Goal: Task Accomplishment & Management: Use online tool/utility

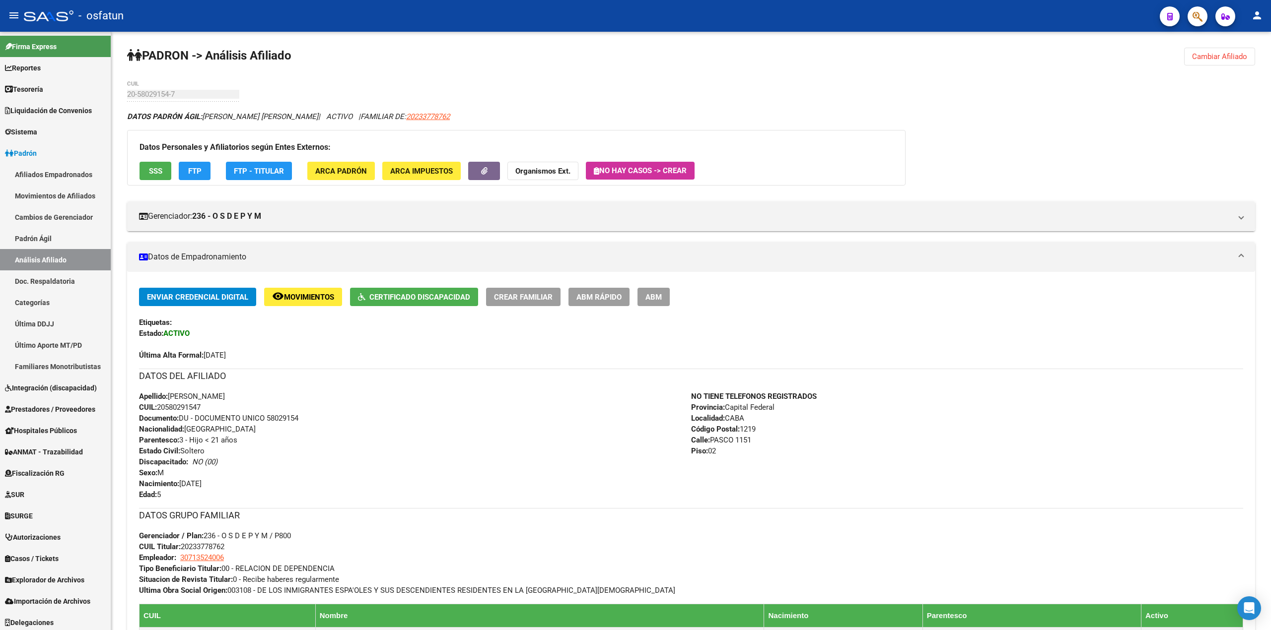
click at [1191, 15] on button "button" at bounding box center [1197, 16] width 20 height 20
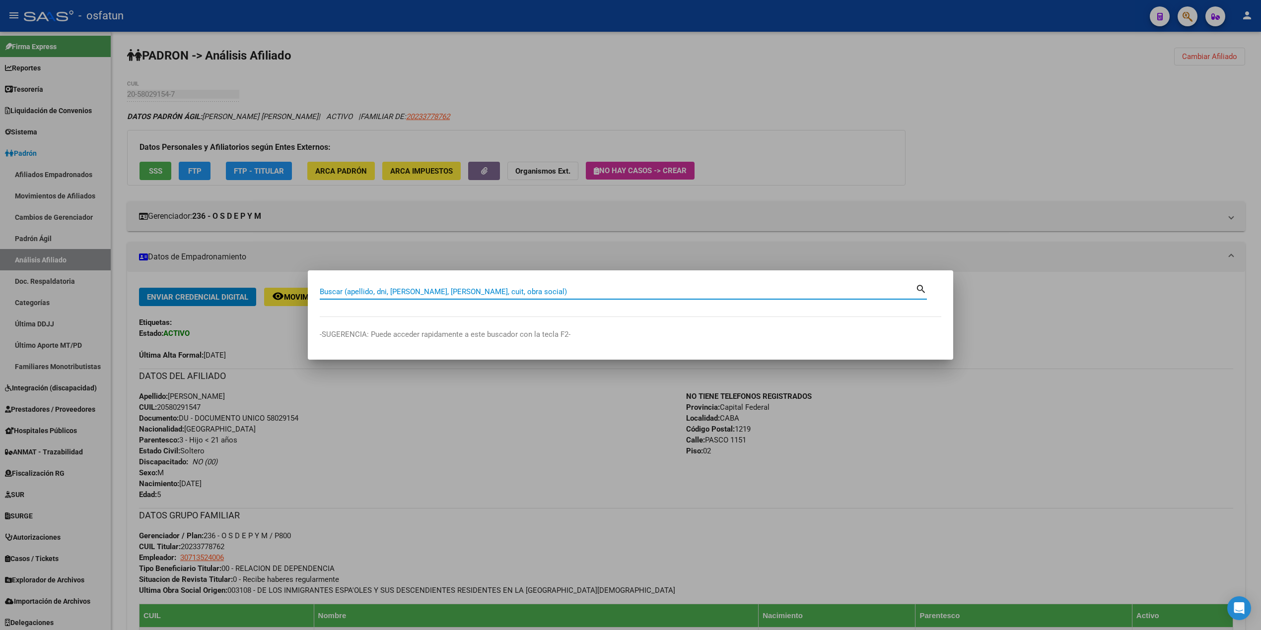
paste input "20570044894"
type input "20570044894"
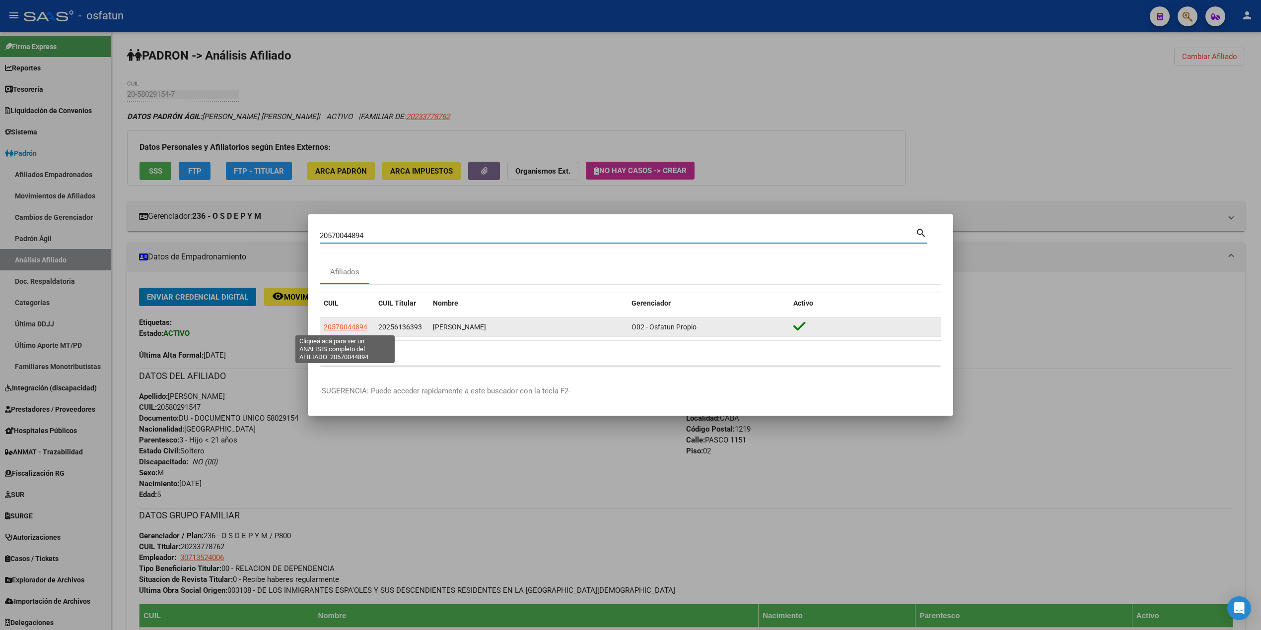
click at [362, 329] on span "20570044894" at bounding box center [346, 327] width 44 height 8
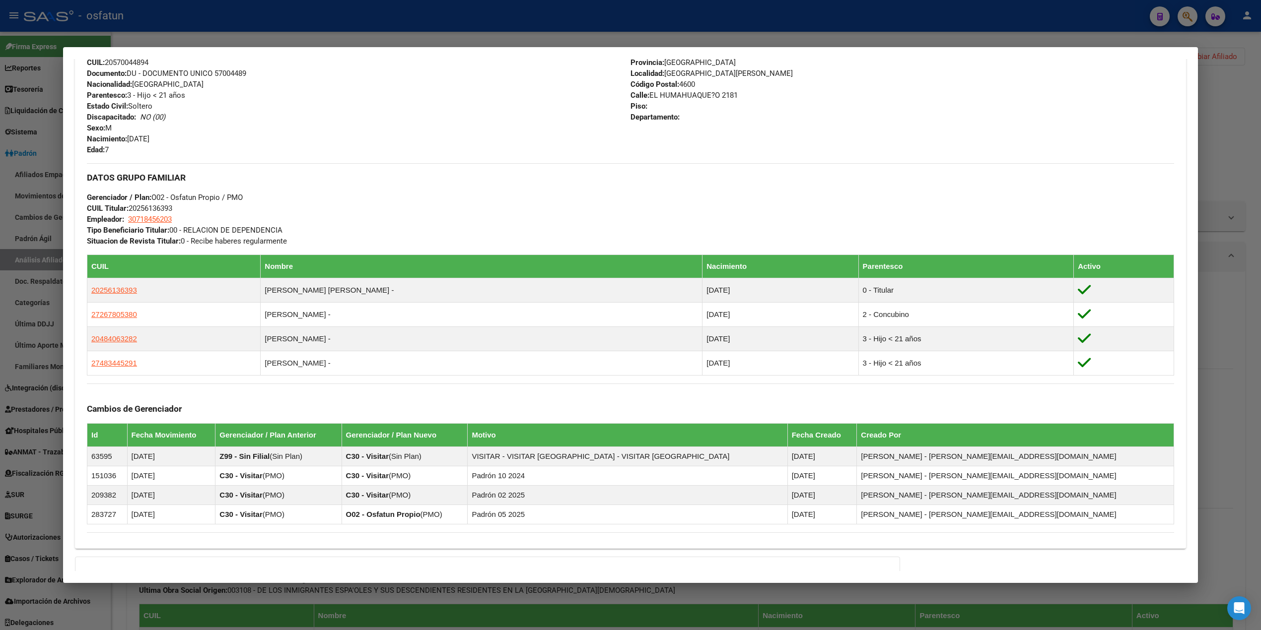
scroll to position [397, 0]
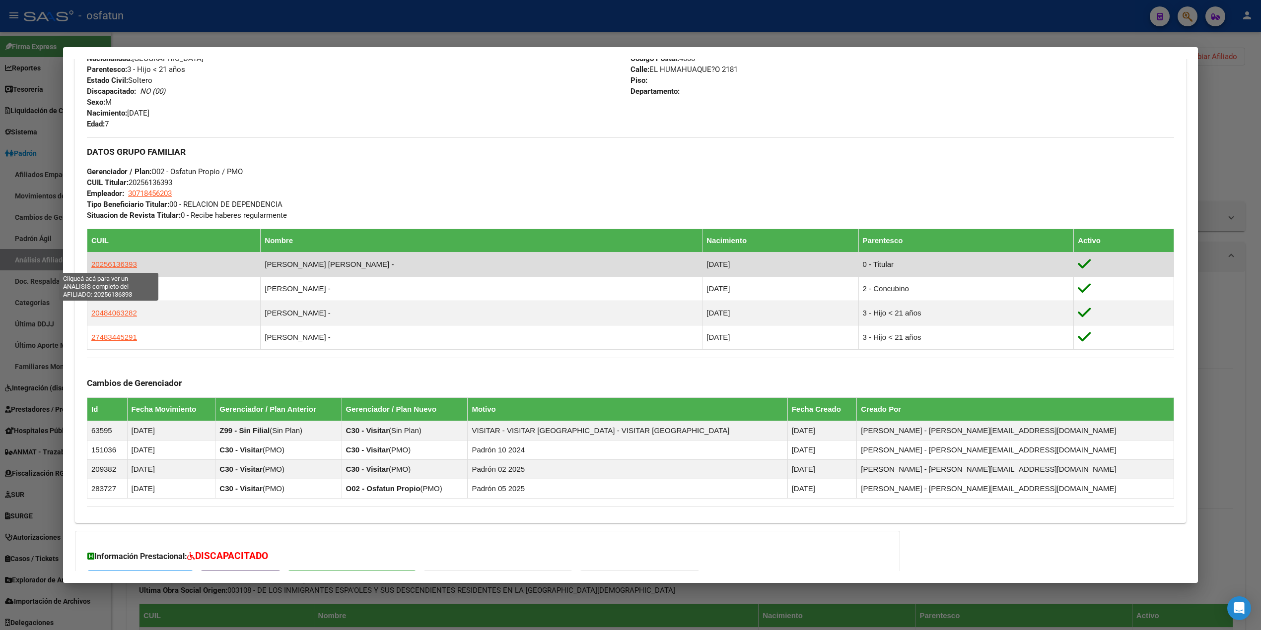
click at [110, 261] on span "20256136393" at bounding box center [114, 264] width 46 height 8
type textarea "20256136393"
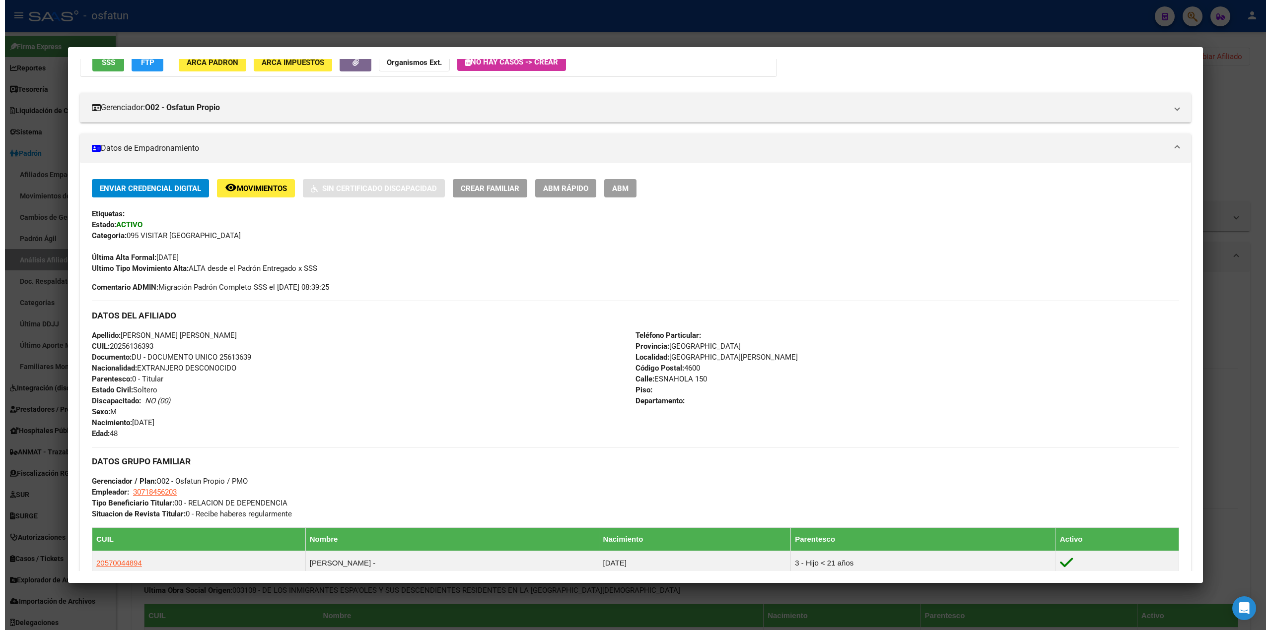
scroll to position [0, 0]
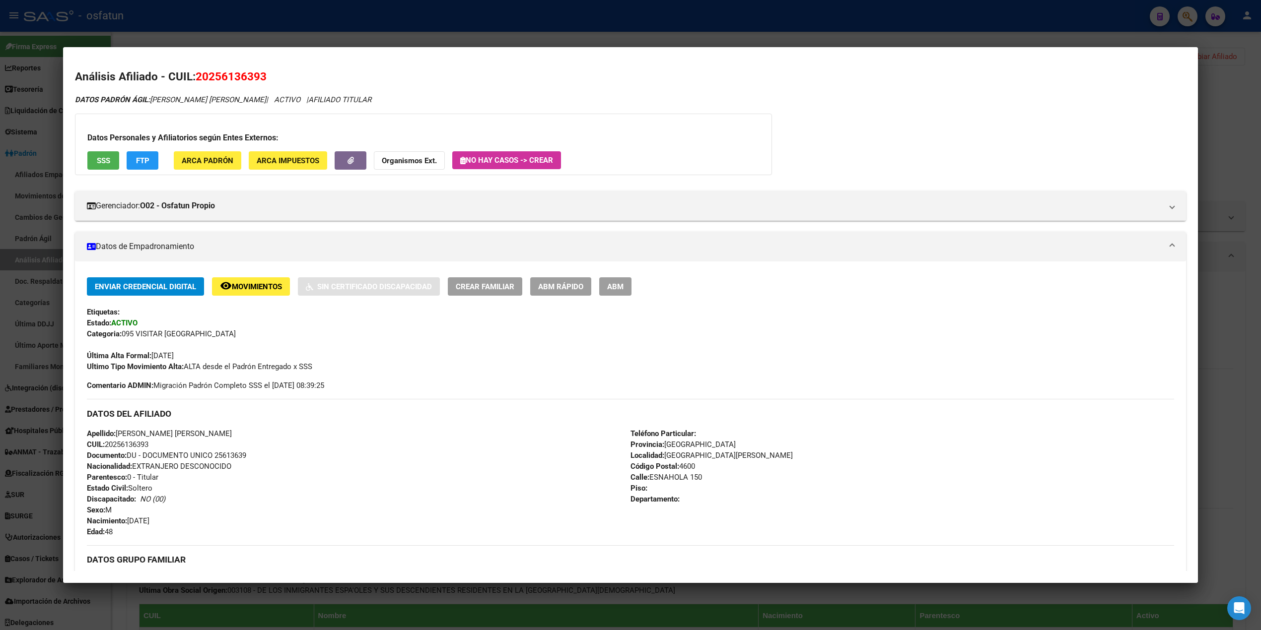
drag, startPoint x: 349, startPoint y: 62, endPoint x: 361, endPoint y: 60, distance: 12.1
click at [349, 62] on mat-dialog-content "Análisis Afiliado - CUIL: 20256136393 DATOS PADRÓN ÁGIL: [PERSON_NAME] [PERSON_…" at bounding box center [630, 315] width 1135 height 512
click at [1246, 78] on div at bounding box center [630, 315] width 1261 height 630
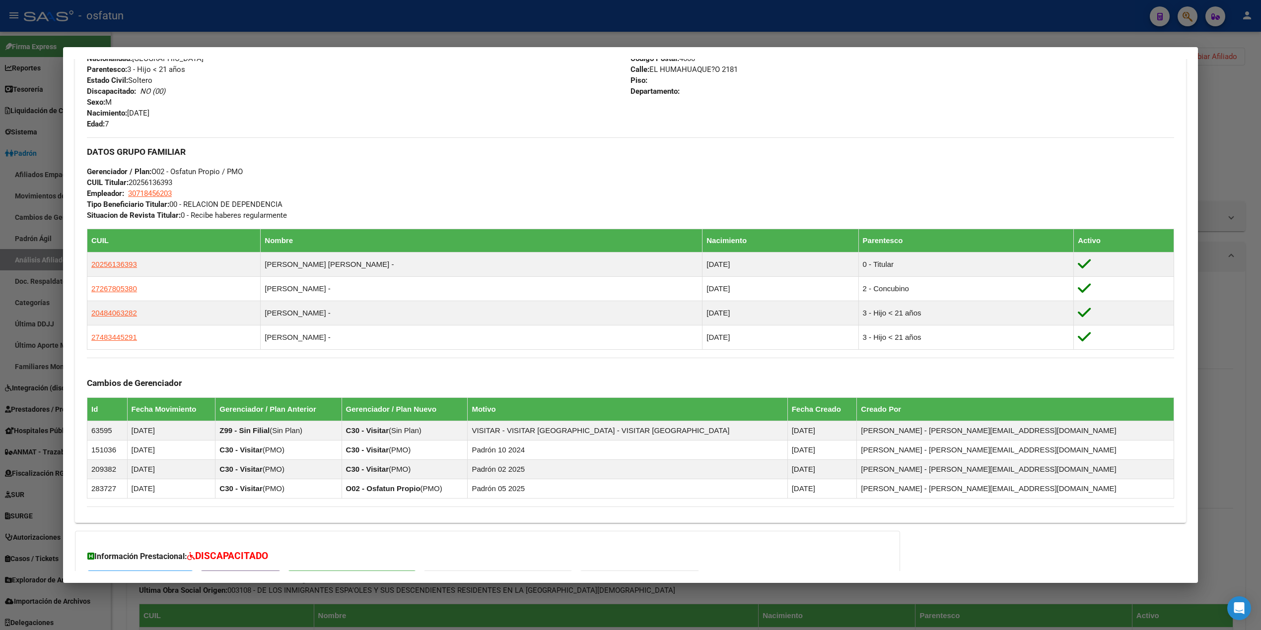
click at [1190, 19] on div at bounding box center [630, 315] width 1261 height 630
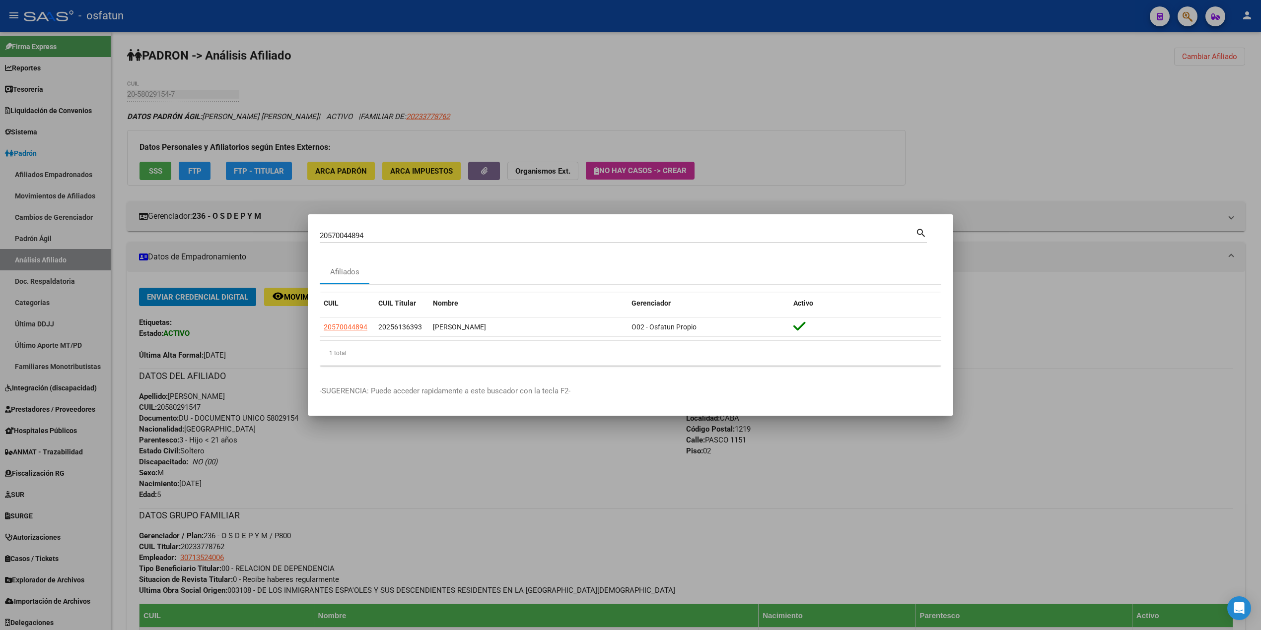
click at [358, 231] on div "20570044894 Buscar (apellido, dni, [PERSON_NAME], [PERSON_NAME], cuit, obra soc…" at bounding box center [618, 235] width 596 height 15
drag, startPoint x: 376, startPoint y: 235, endPoint x: 170, endPoint y: 218, distance: 206.7
click at [170, 218] on div "20570044894 Buscar (apellido, dni, cuil, nro traspaso, cuit, obra social) searc…" at bounding box center [630, 315] width 1261 height 630
paste input "25377212"
drag, startPoint x: 378, startPoint y: 234, endPoint x: 267, endPoint y: 227, distance: 110.9
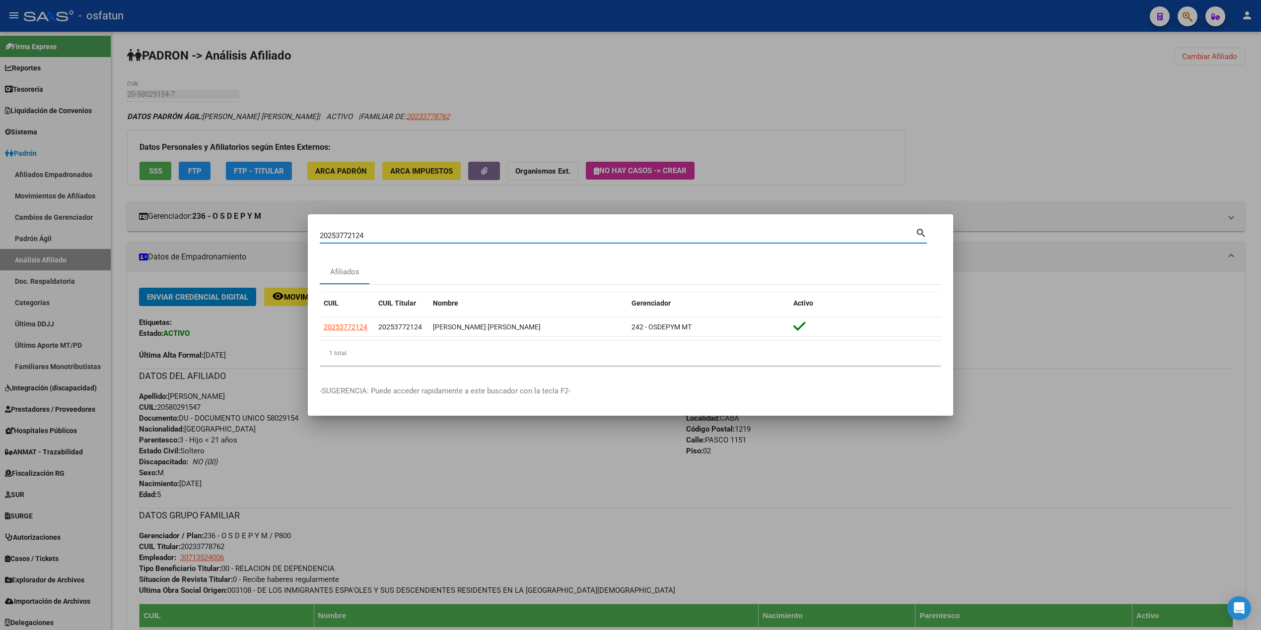
click at [268, 227] on div "20253772124 Buscar (apellido, dni, cuil, nro traspaso, cuit, obra social) searc…" at bounding box center [630, 315] width 1261 height 630
paste input "60709489"
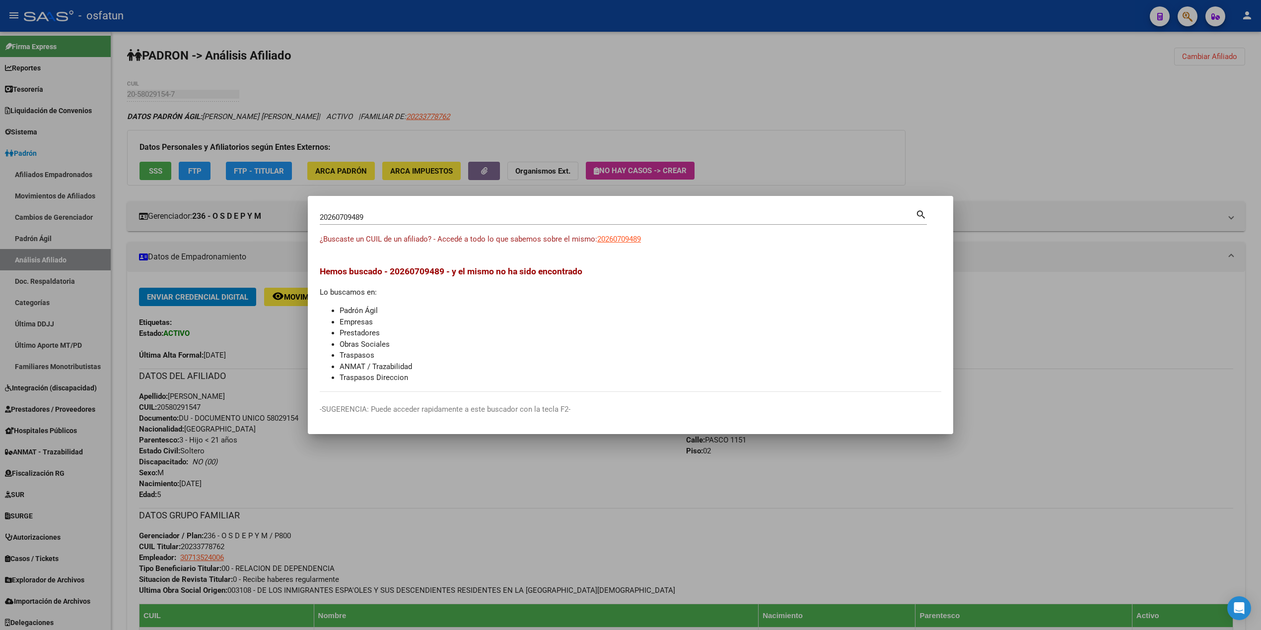
click at [362, 224] on div "20260709489 Buscar (apellido, dni, cuil, [PERSON_NAME], cuit, obra social)" at bounding box center [618, 217] width 596 height 15
drag, startPoint x: 373, startPoint y: 215, endPoint x: 246, endPoint y: 195, distance: 128.6
click at [246, 195] on div "20260709489 Buscar (apellido, dni, cuil, nro traspaso, cuit, obra social) searc…" at bounding box center [630, 315] width 1261 height 630
paste input "5002030"
click at [404, 215] on input "20265002030" at bounding box center [618, 217] width 596 height 9
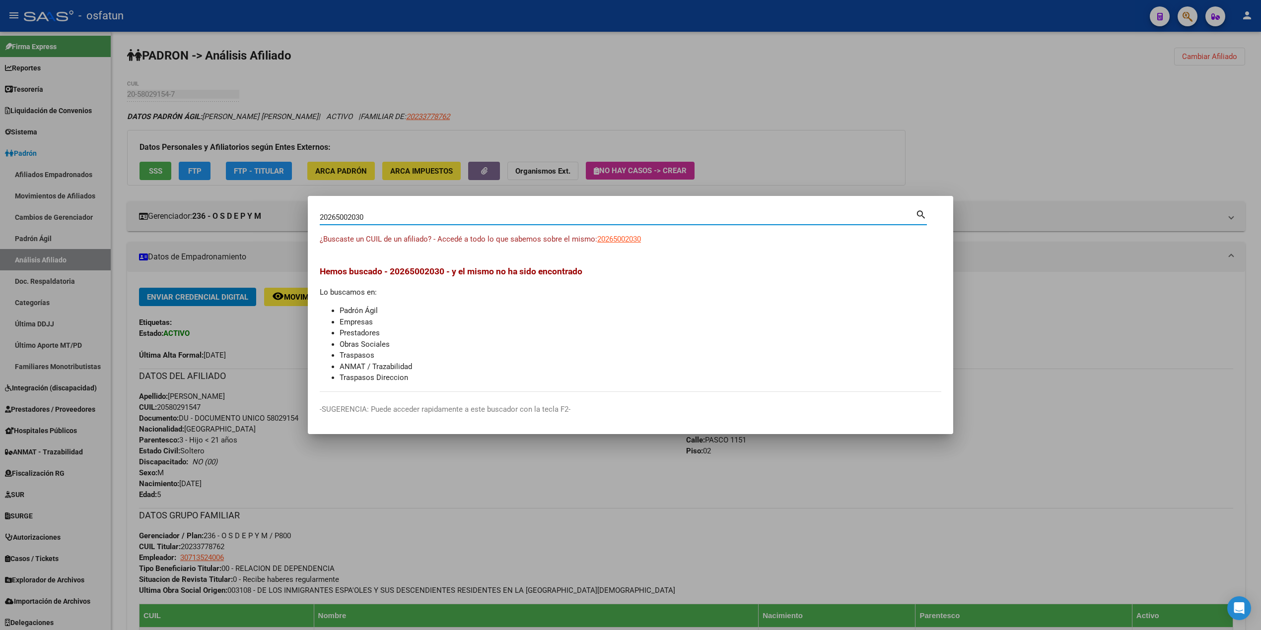
drag, startPoint x: 233, startPoint y: 192, endPoint x: 197, endPoint y: 189, distance: 36.4
click at [197, 189] on div "20265002030 Buscar (apellido, dni, cuil, nro traspaso, cuit, obra social) searc…" at bounding box center [630, 315] width 1261 height 630
paste input "3233759759"
type input "23233759759"
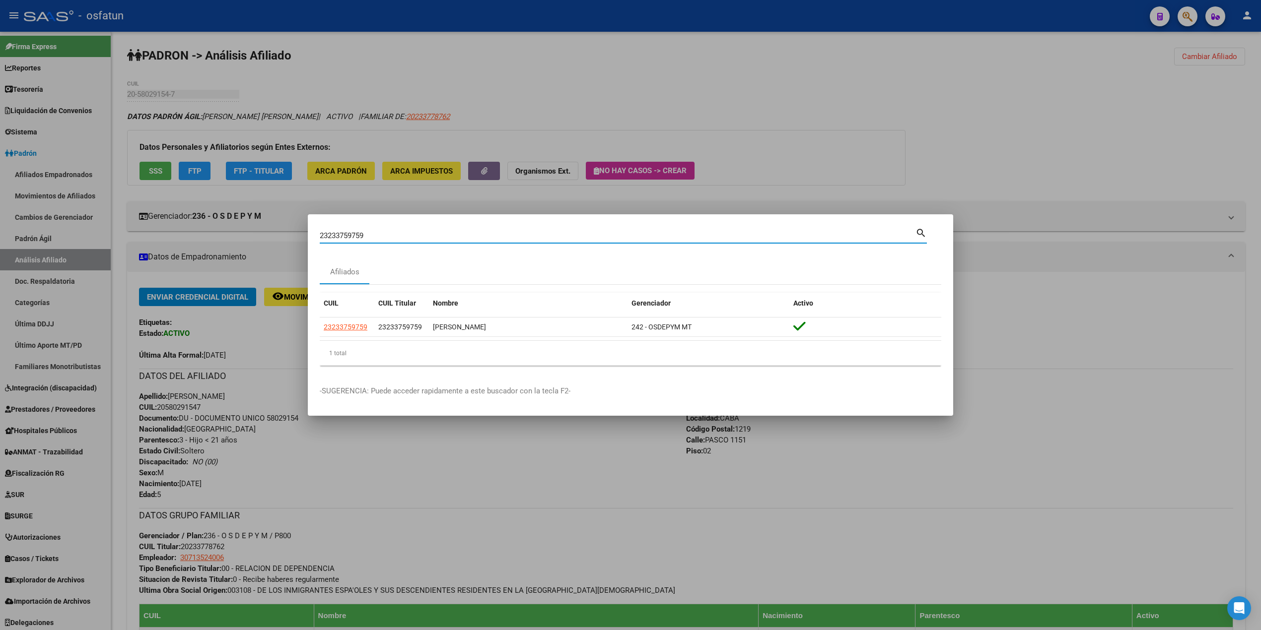
click at [390, 491] on div at bounding box center [630, 315] width 1261 height 630
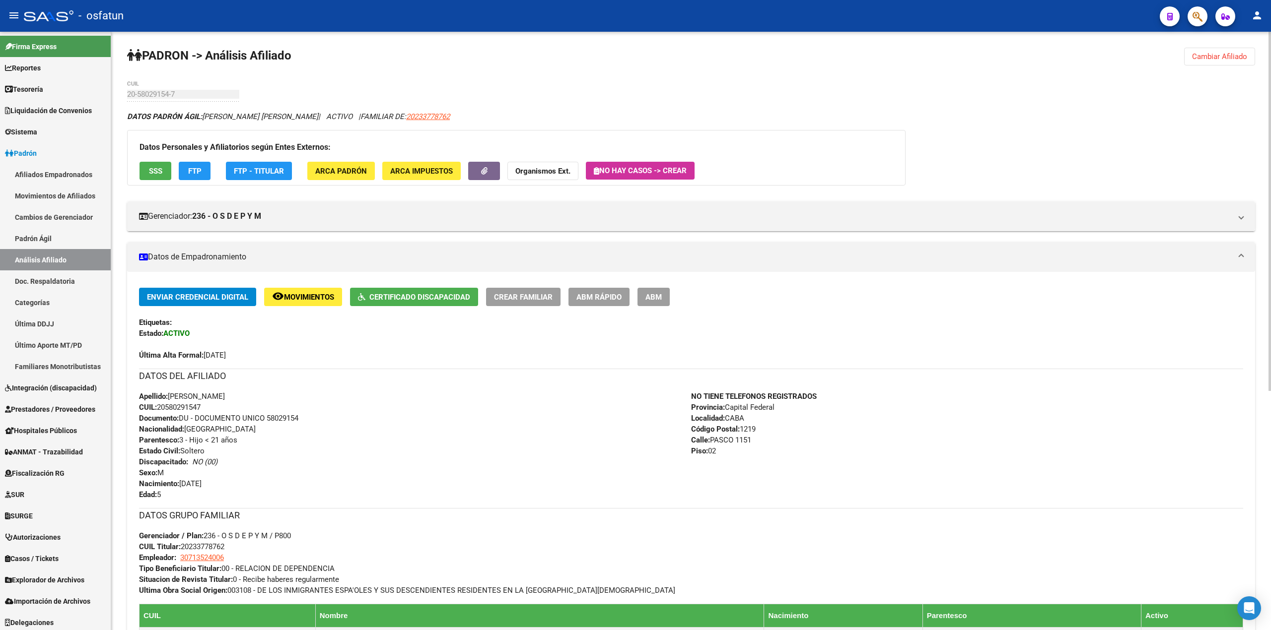
click at [493, 415] on div "Apellido: [PERSON_NAME] CUIL: 20580291547 Documento: DU - DOCUMENTO UNICO 58029…" at bounding box center [415, 445] width 552 height 109
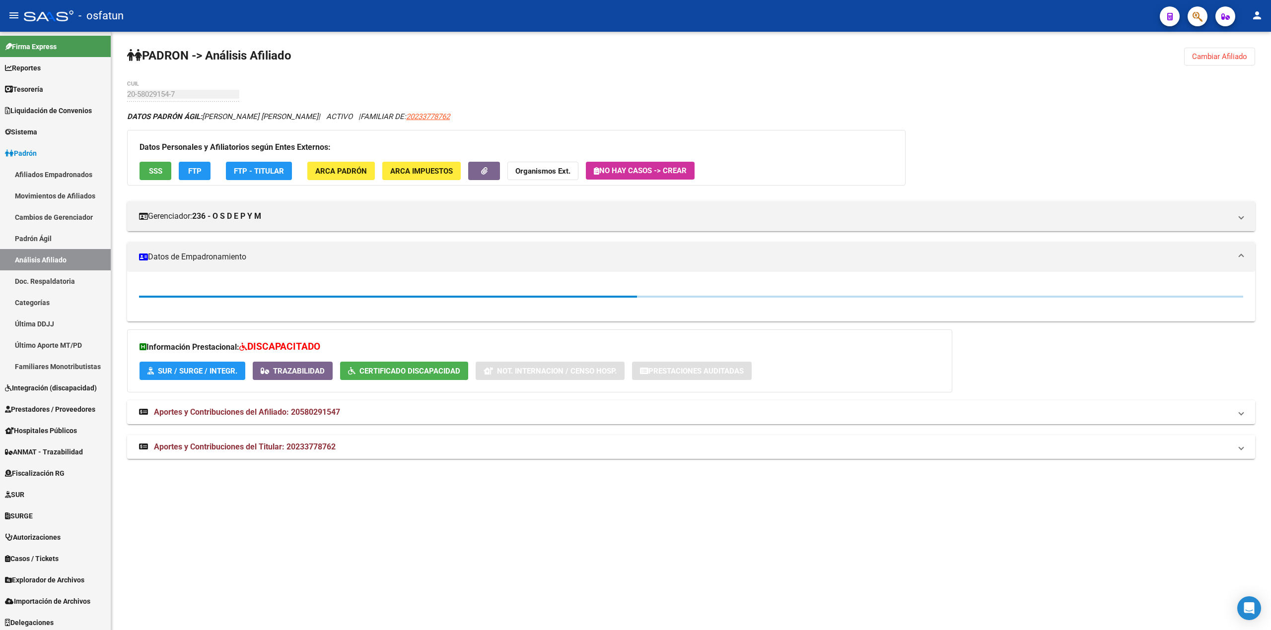
click at [1188, 21] on app-search-popup at bounding box center [1197, 15] width 20 height 12
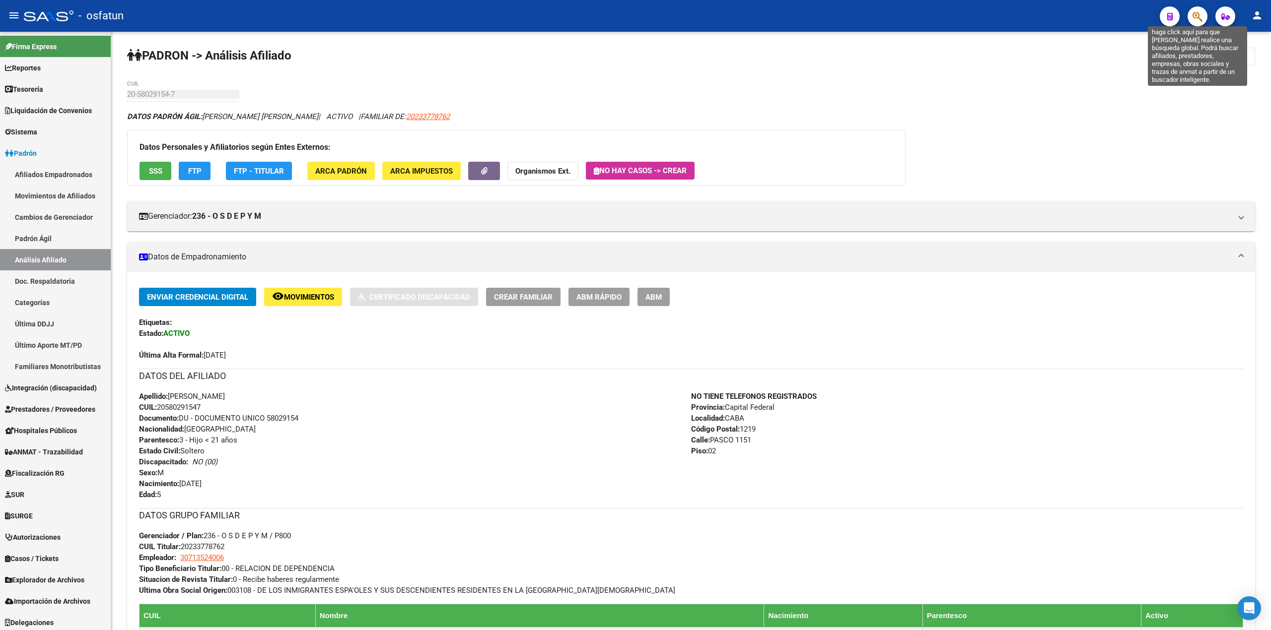
click at [1196, 18] on icon "button" at bounding box center [1197, 16] width 10 height 11
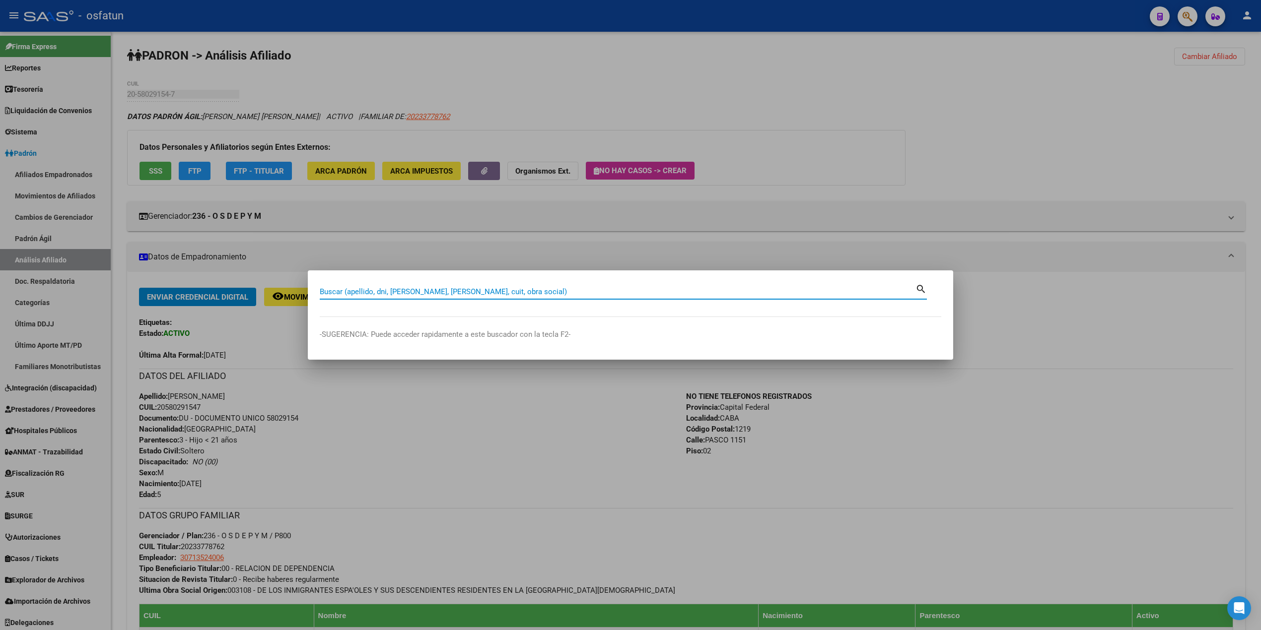
paste input "20570044894"
type input "20570044894"
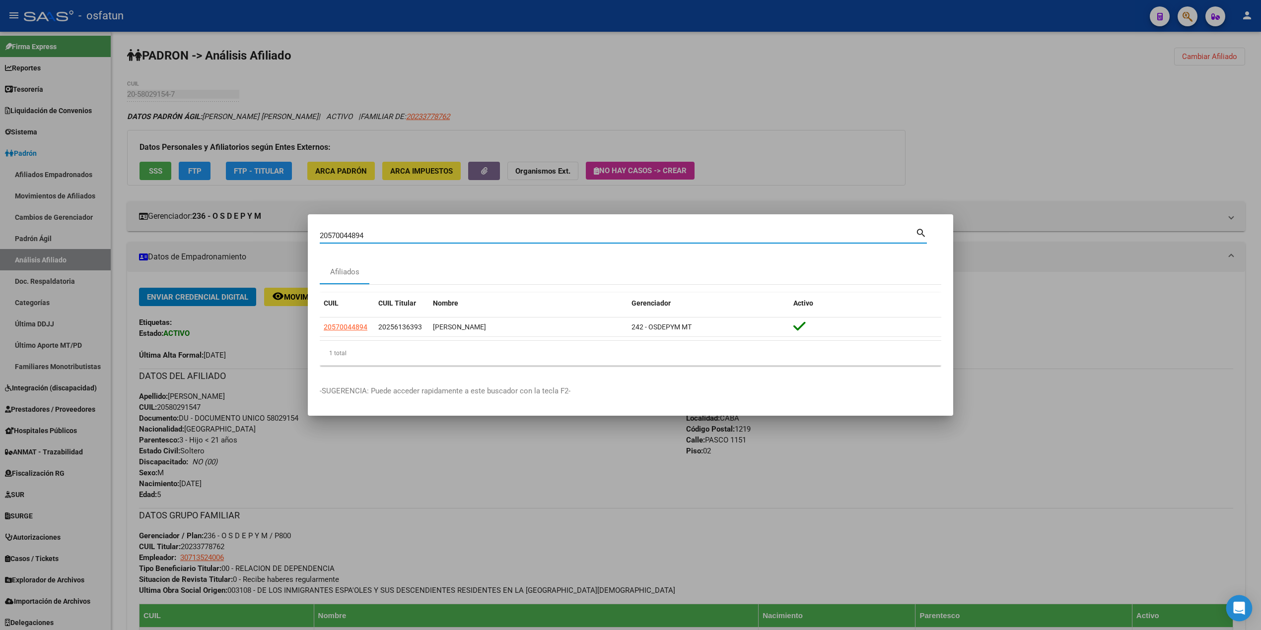
click at [1237, 612] on icon "Open Intercom Messenger" at bounding box center [1238, 608] width 13 height 13
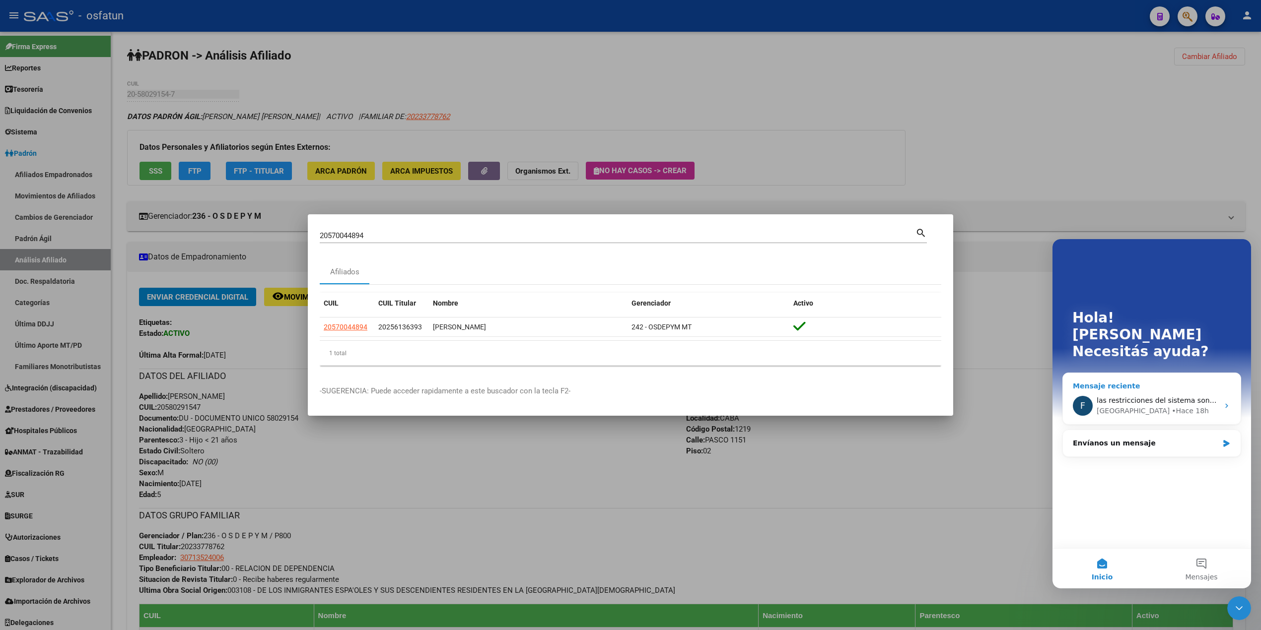
click at [1161, 406] on div "Florencia • Hace 18h" at bounding box center [1157, 411] width 122 height 10
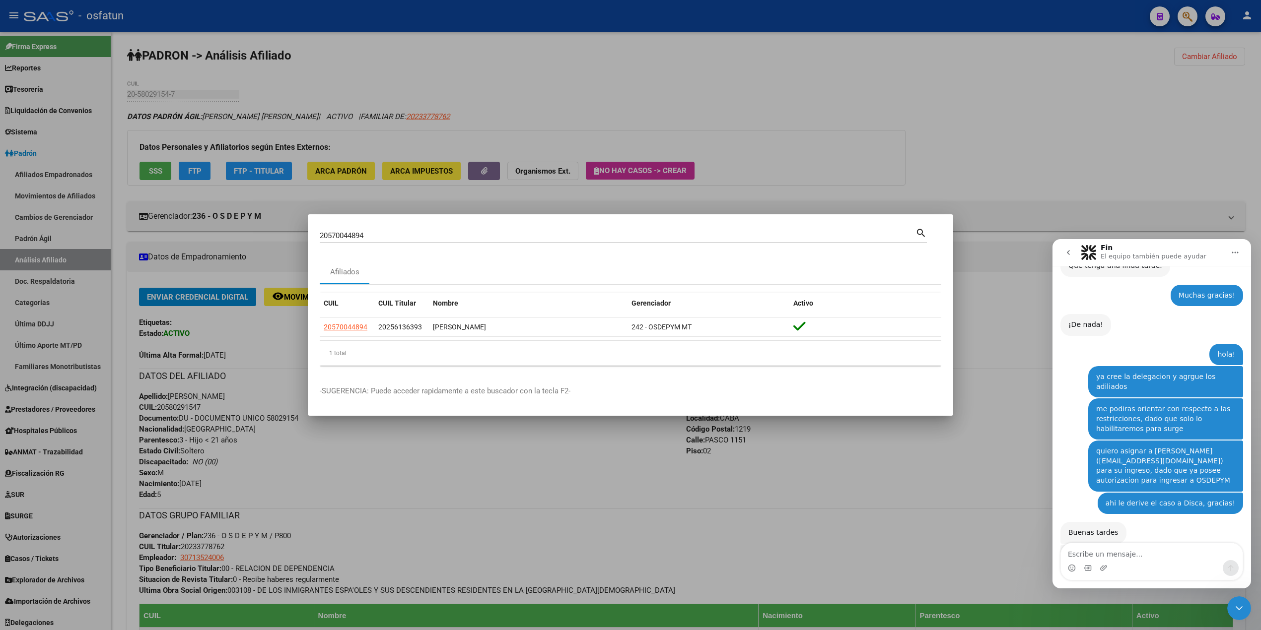
scroll to position [769, 0]
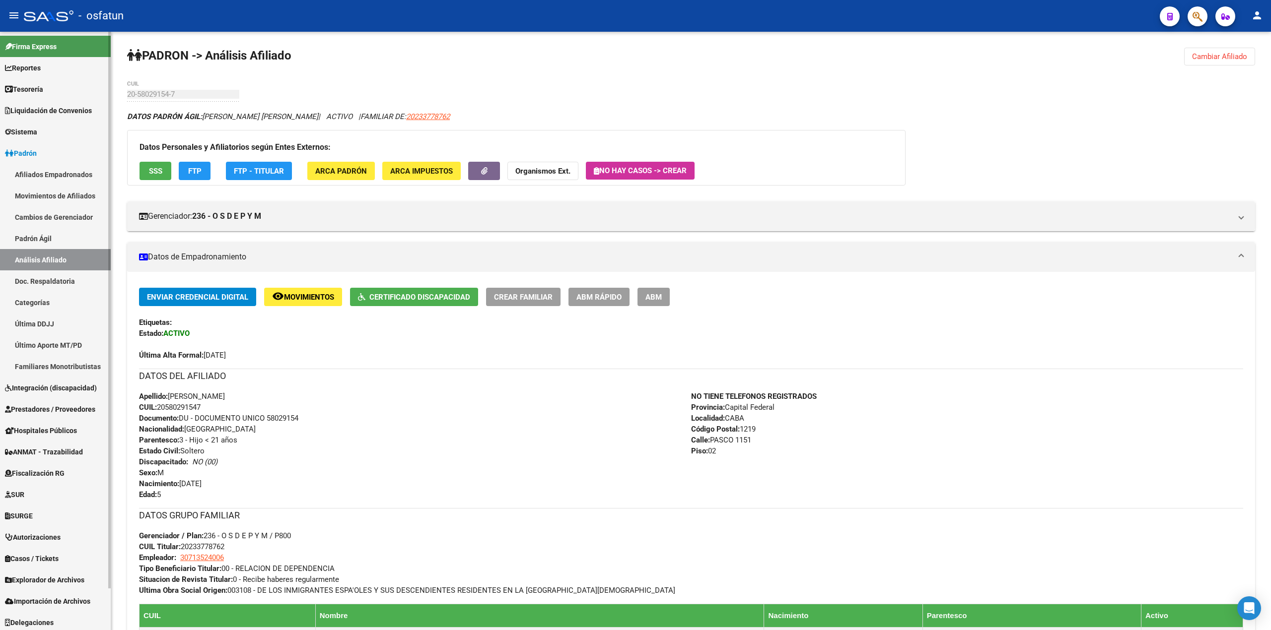
click at [27, 154] on span "Padrón" at bounding box center [21, 153] width 32 height 11
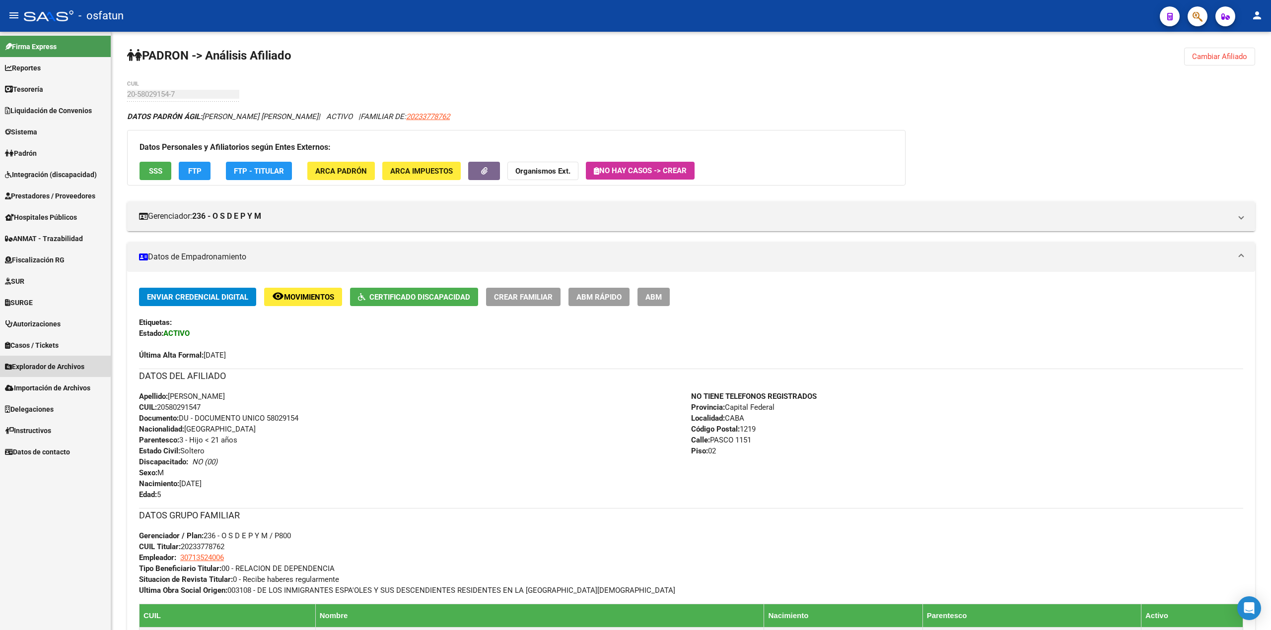
click at [41, 364] on span "Explorador de Archivos" at bounding box center [44, 366] width 79 height 11
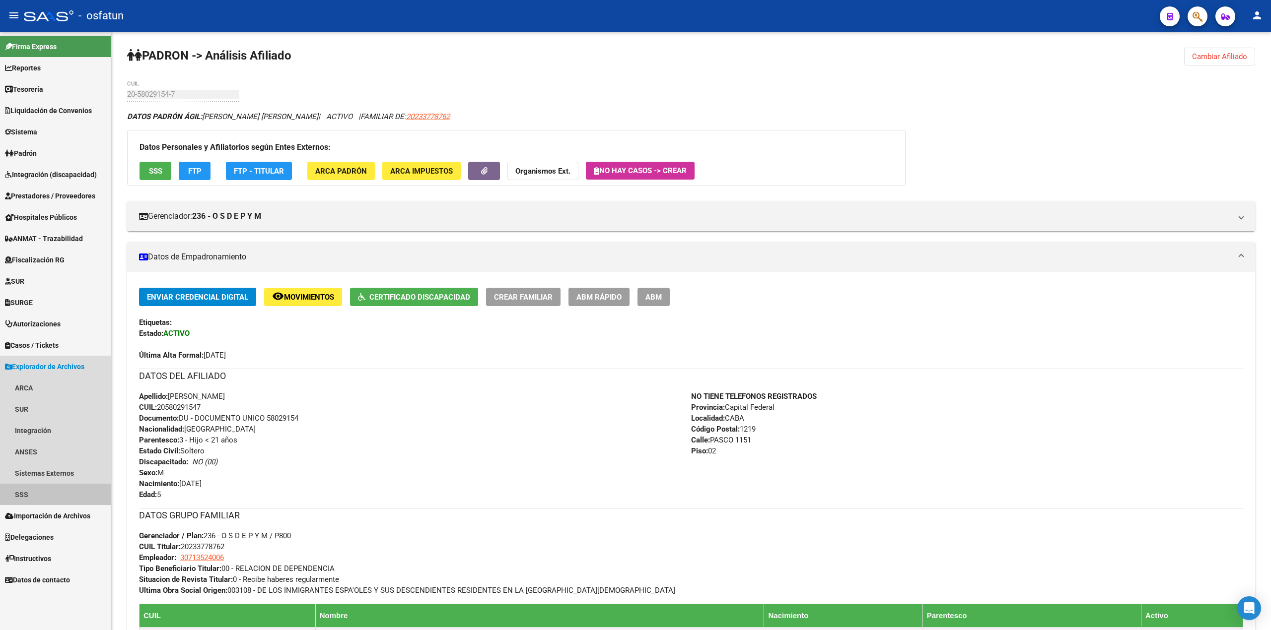
click at [23, 495] on link "SSS" at bounding box center [55, 494] width 111 height 21
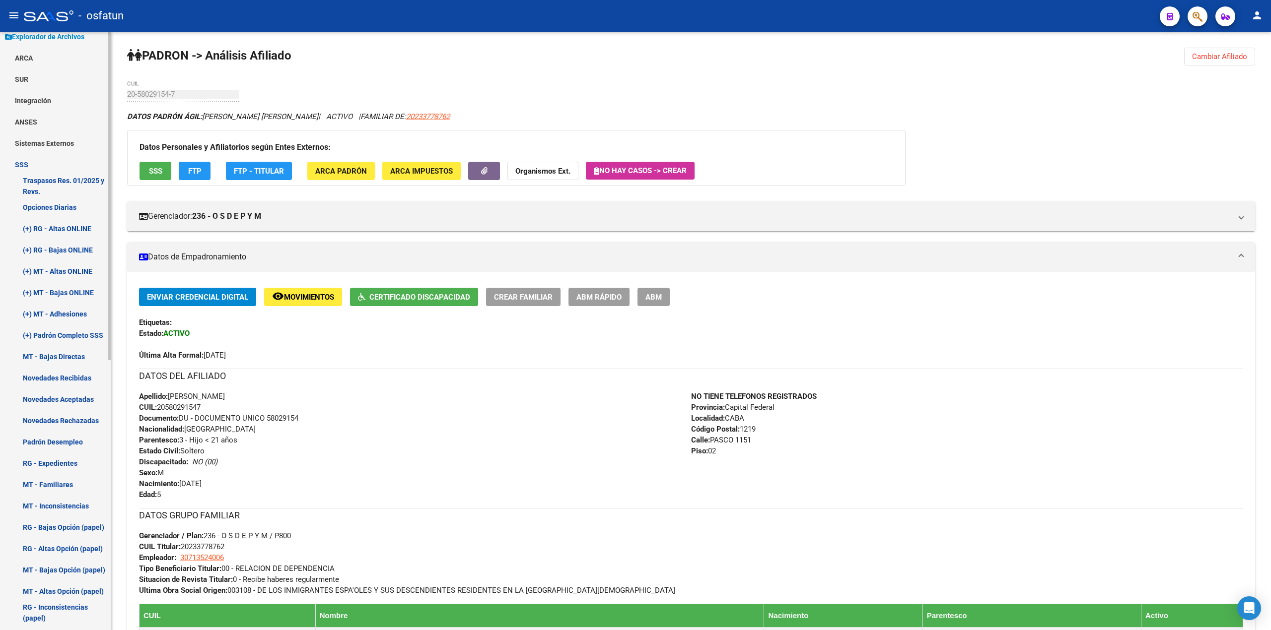
scroll to position [331, 0]
click at [52, 338] on link "(+) Padrón Completo SSS" at bounding box center [55, 334] width 111 height 21
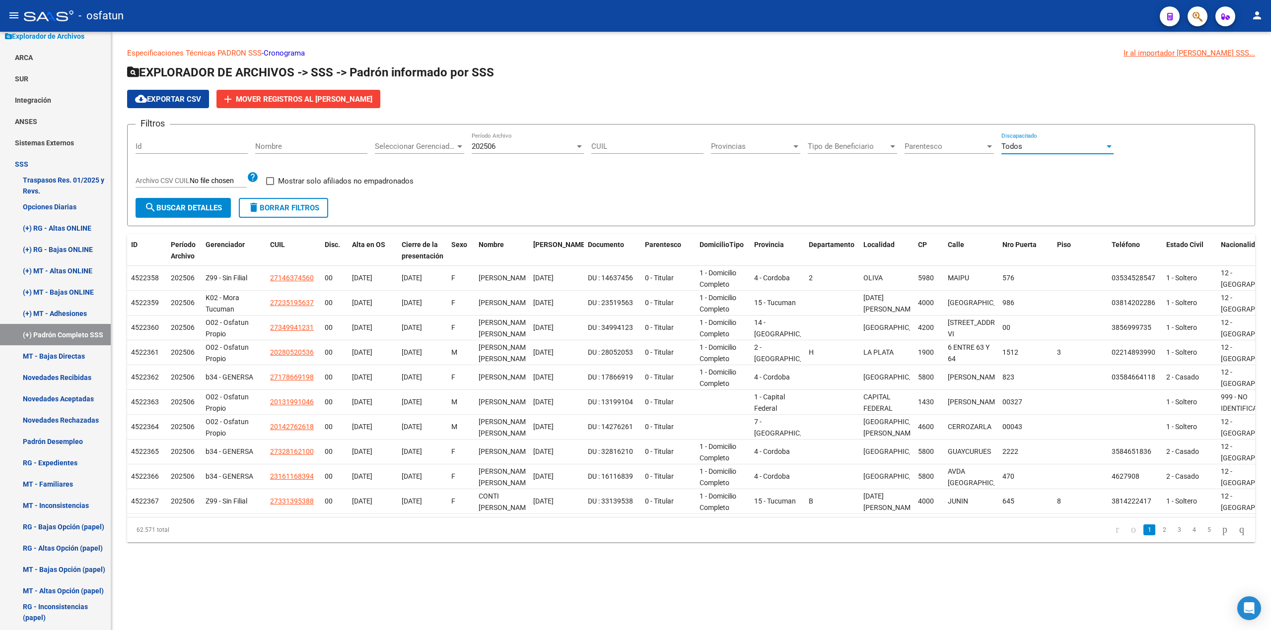
click at [1108, 145] on div at bounding box center [1108, 146] width 9 height 8
drag, startPoint x: 1029, startPoint y: 149, endPoint x: 954, endPoint y: 163, distance: 76.2
click at [1028, 149] on span "Todos" at bounding box center [1057, 147] width 112 height 22
click at [231, 182] on input "Archivo CSV CUIL" at bounding box center [218, 181] width 57 height 9
type input "C:\fakepath\Prexisencias 2508.csv"
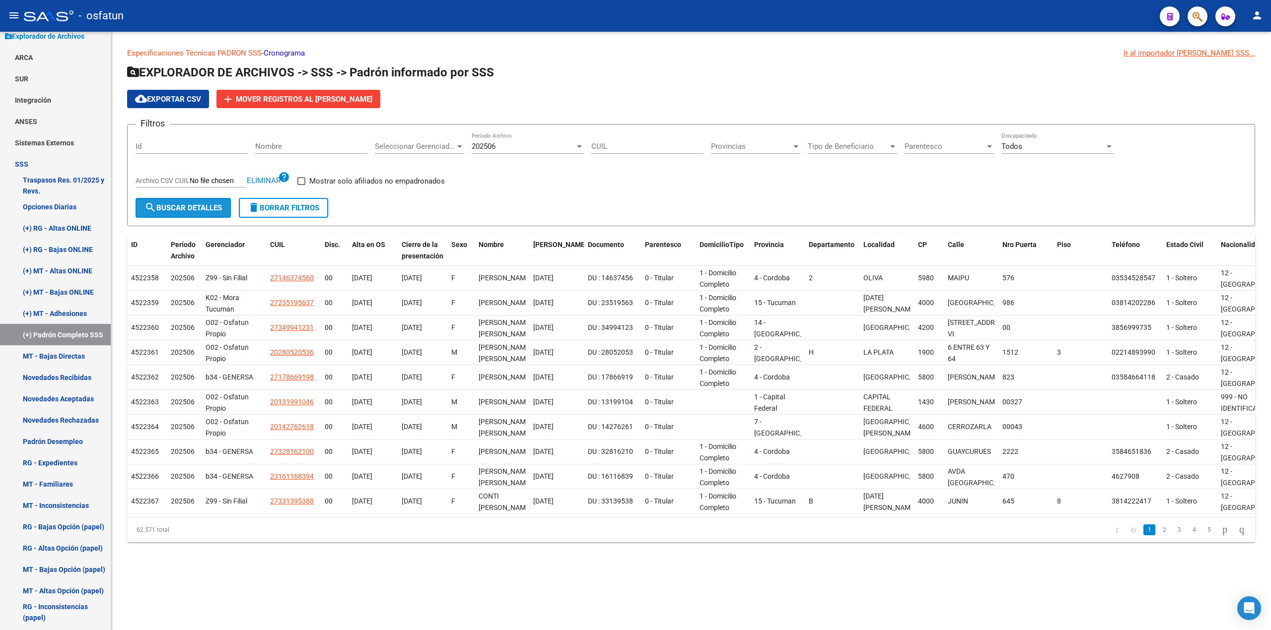
click at [175, 209] on span "search Buscar Detalles" at bounding box center [182, 208] width 77 height 9
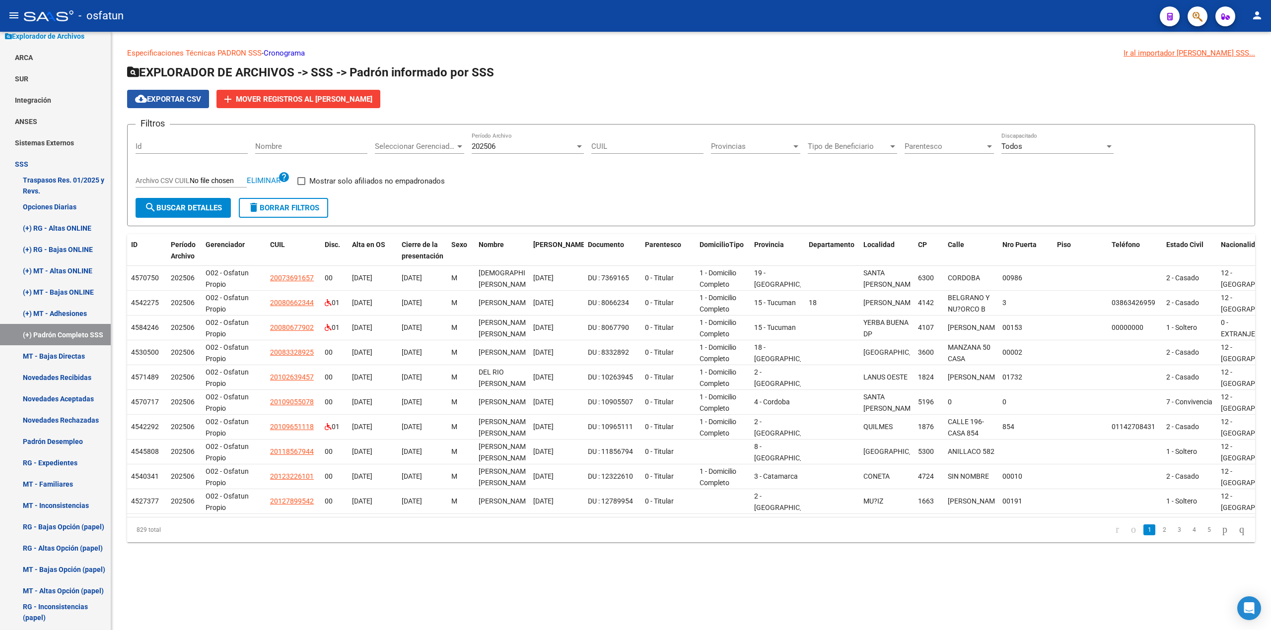
click at [177, 100] on span "cloud_download Exportar CSV" at bounding box center [168, 99] width 66 height 9
